Goal: Check status

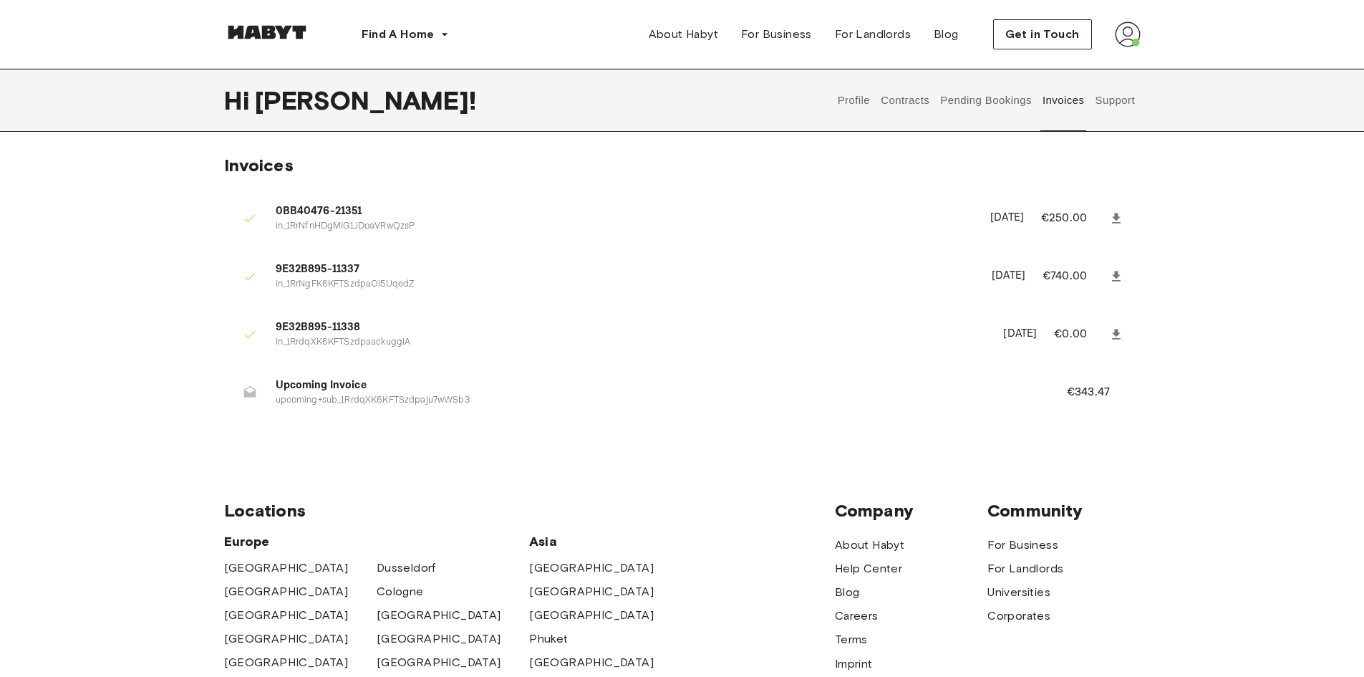
click at [987, 102] on button "Pending Bookings" at bounding box center [986, 100] width 95 height 63
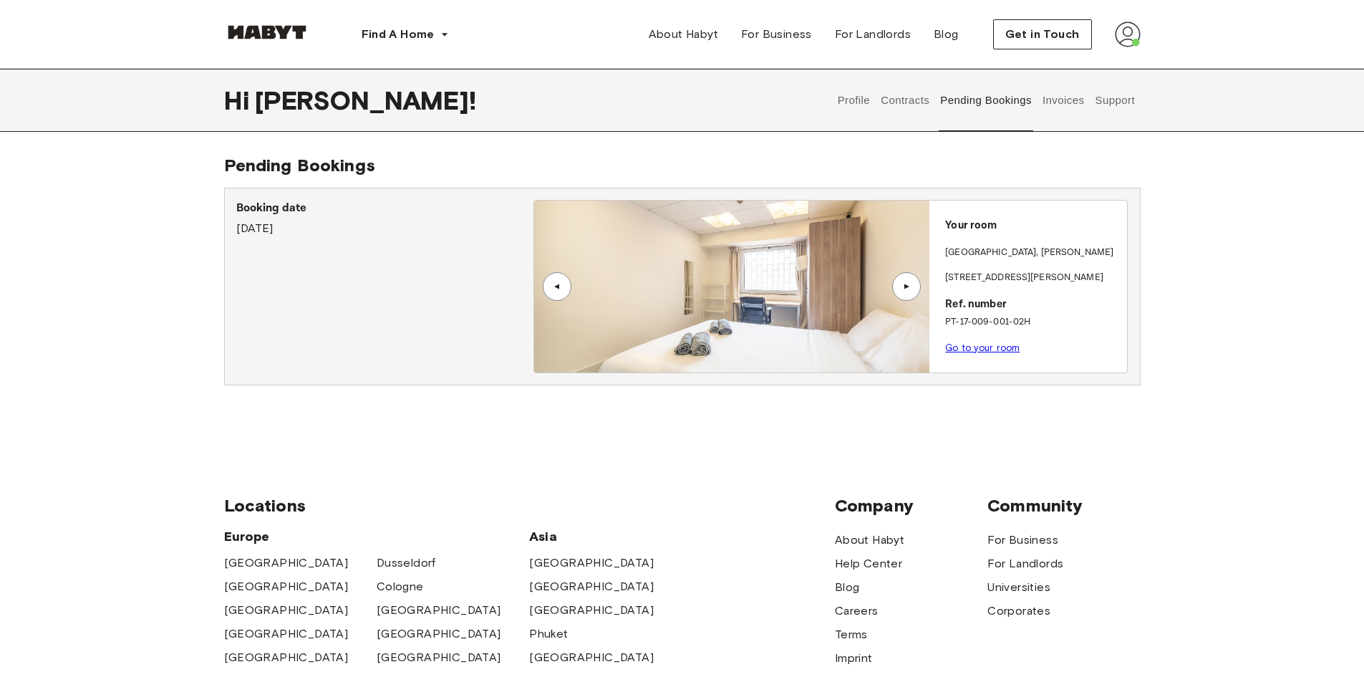
click at [1012, 347] on link "Go to your room" at bounding box center [982, 347] width 74 height 11
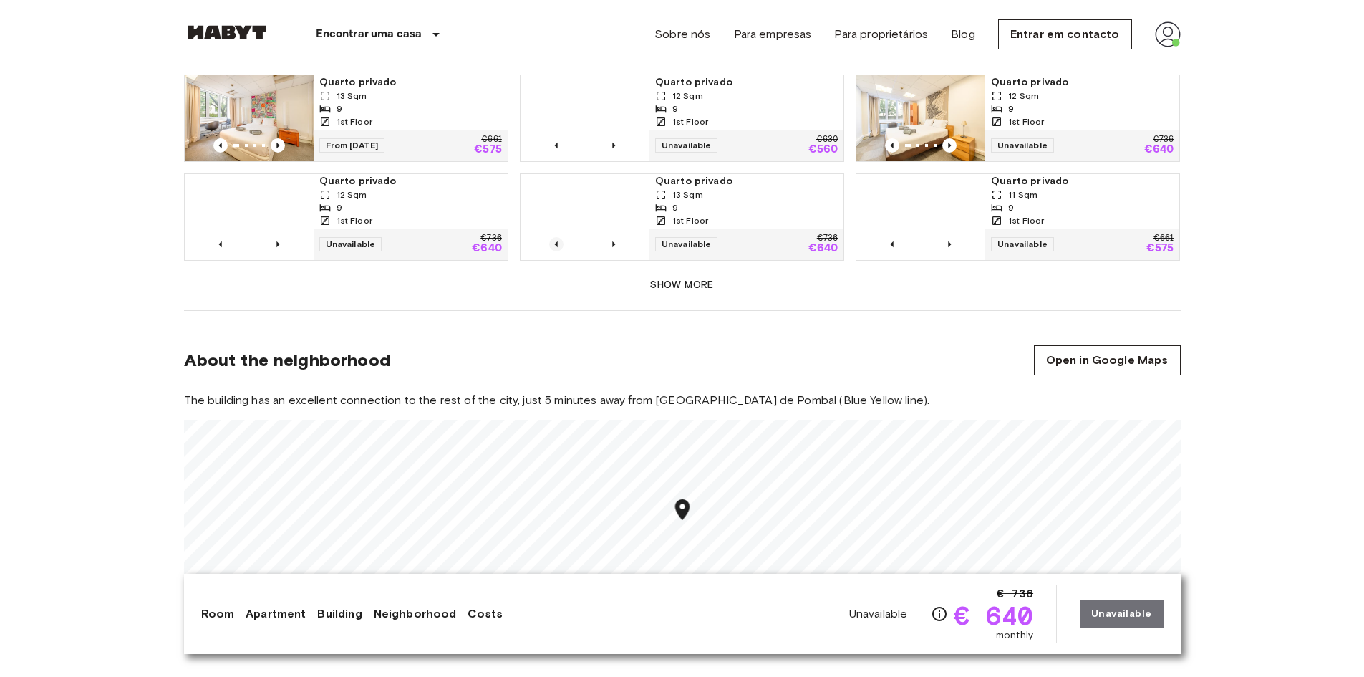
scroll to position [1074, 0]
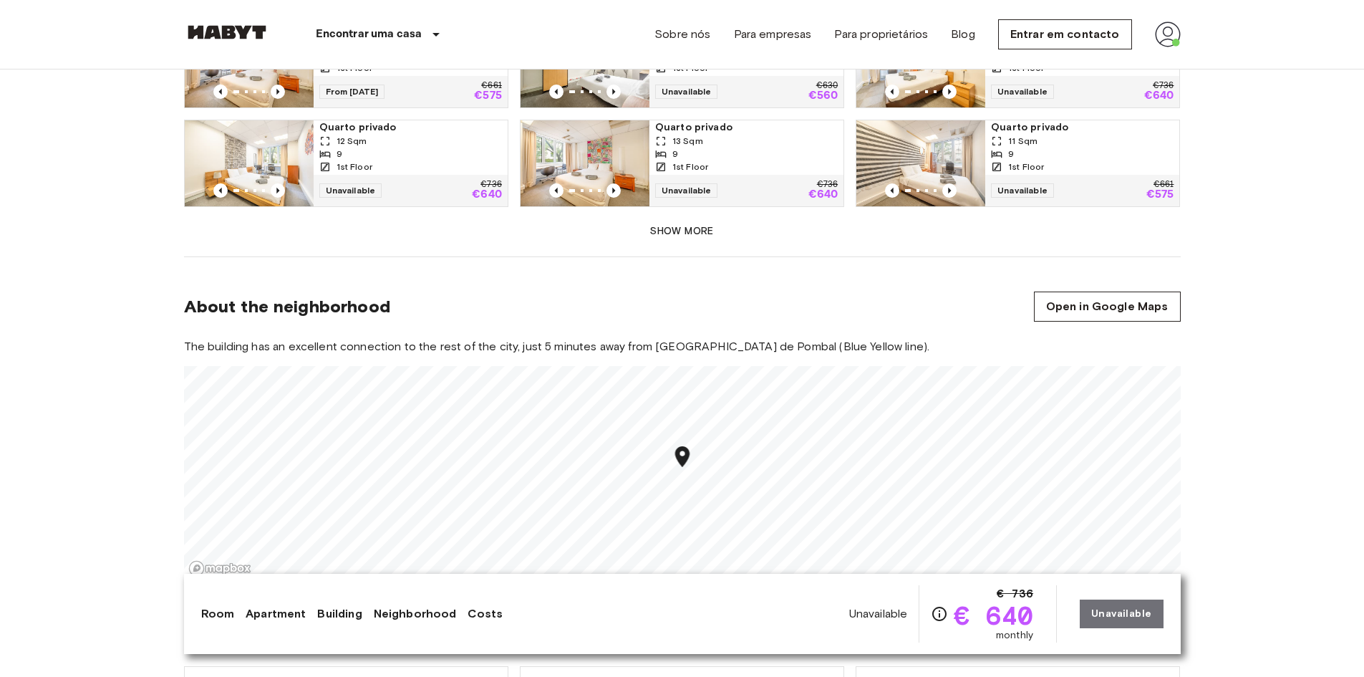
click at [700, 231] on button "Show more" at bounding box center [682, 231] width 997 height 26
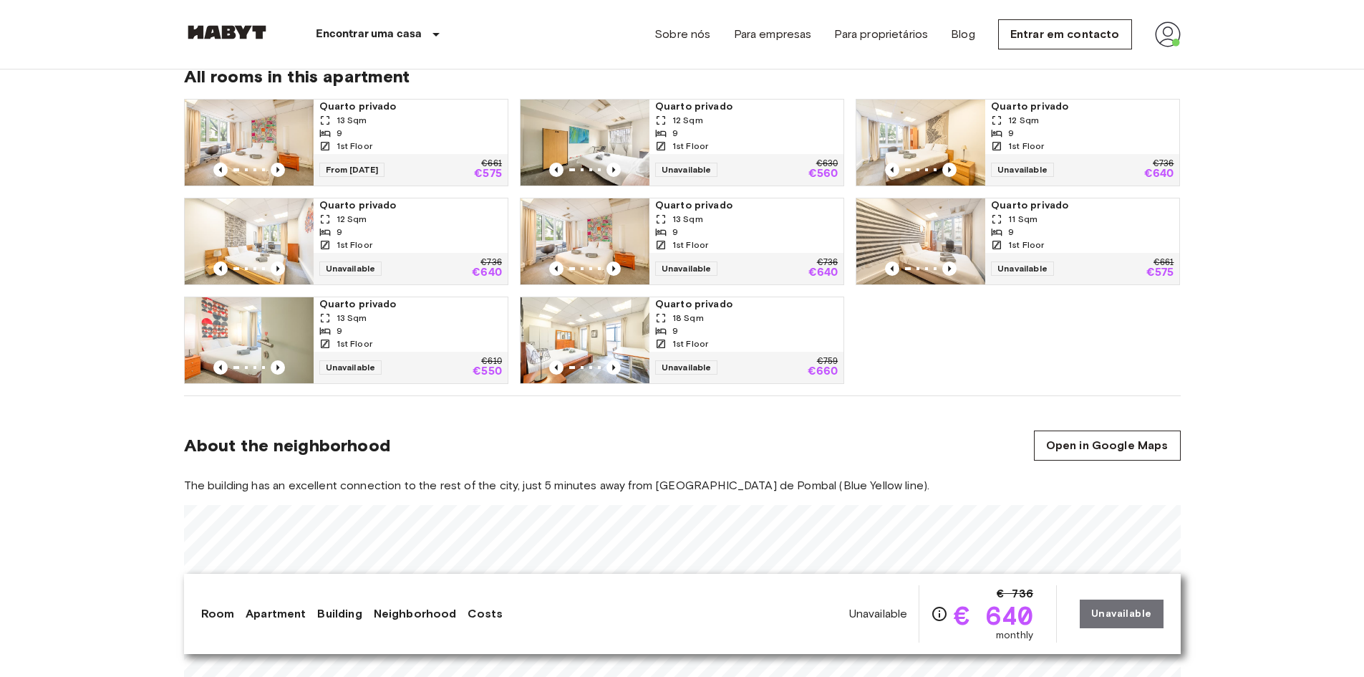
scroll to position [859, 0]
